Goal: Task Accomplishment & Management: Manage account settings

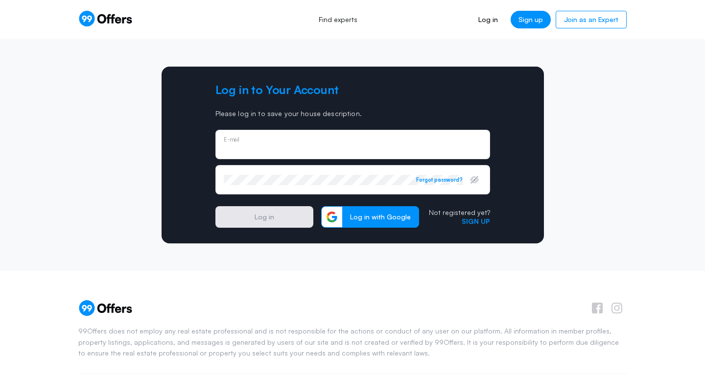
click at [310, 147] on input "email" at bounding box center [353, 148] width 258 height 11
type input "ed@cre8cash.com"
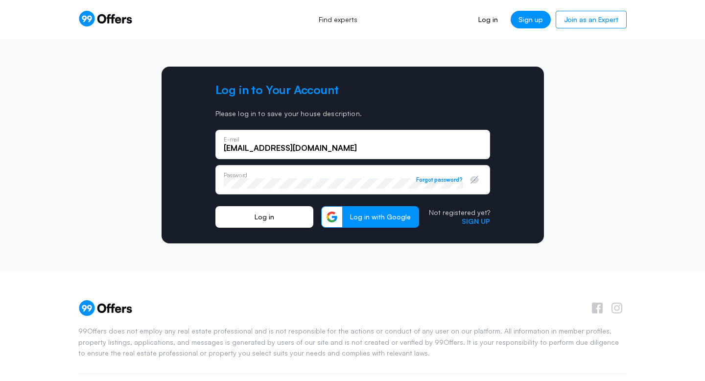
click at [276, 221] on button "Log in" at bounding box center [265, 217] width 98 height 22
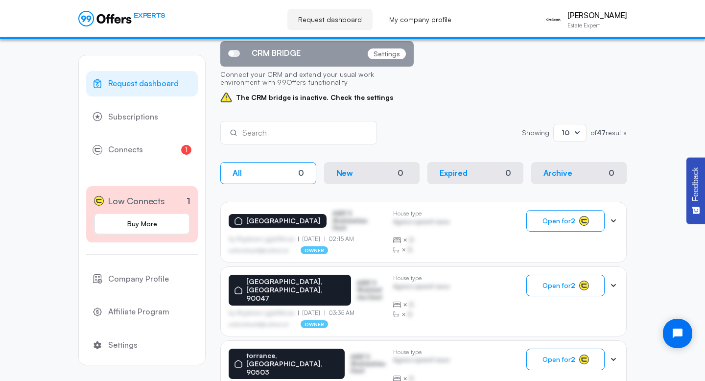
scroll to position [107, 0]
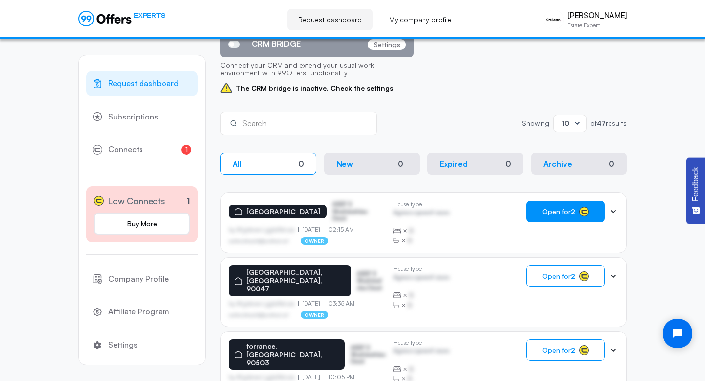
click at [574, 212] on strong "2" at bounding box center [573, 211] width 4 height 8
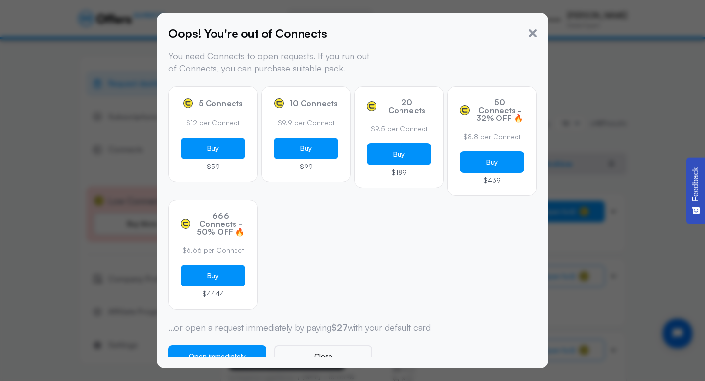
click at [494, 164] on div "50 Connects - 32% OFF 🔥 $8.8 per Connect Buy $439" at bounding box center [492, 141] width 89 height 110
